Goal: Find specific page/section: Find specific page/section

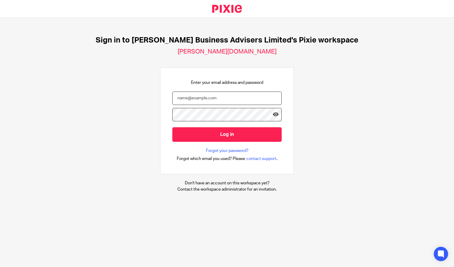
click at [184, 97] on input "email" at bounding box center [226, 97] width 109 height 13
type input "[EMAIL_ADDRESS][DOMAIN_NAME]"
click at [172, 127] on input "Log in" at bounding box center [226, 134] width 109 height 15
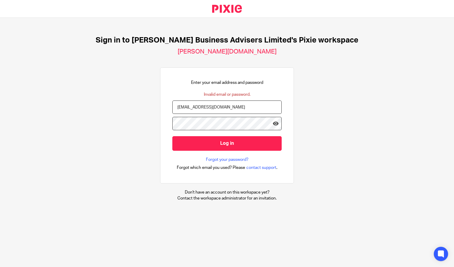
click at [172, 136] on input "Log in" at bounding box center [226, 143] width 109 height 15
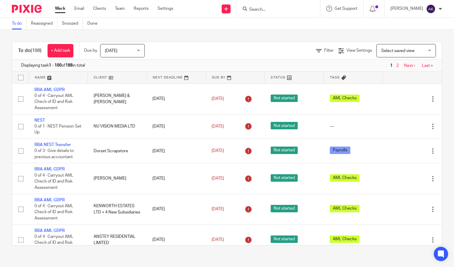
click at [261, 10] on input "Search" at bounding box center [274, 9] width 53 height 5
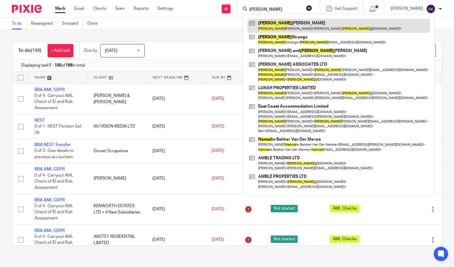
type input "hannah"
click at [309, 26] on link at bounding box center [338, 26] width 182 height 14
